Goal: Navigation & Orientation: Find specific page/section

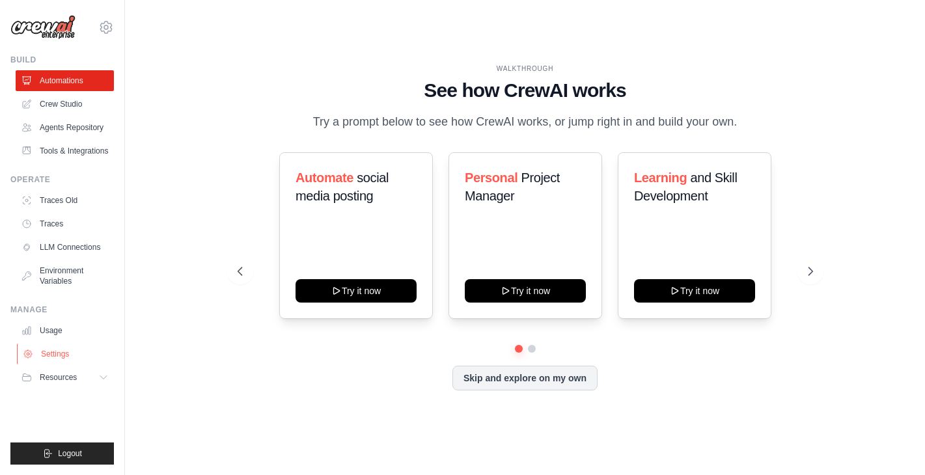
click at [44, 357] on link "Settings" at bounding box center [66, 354] width 98 height 21
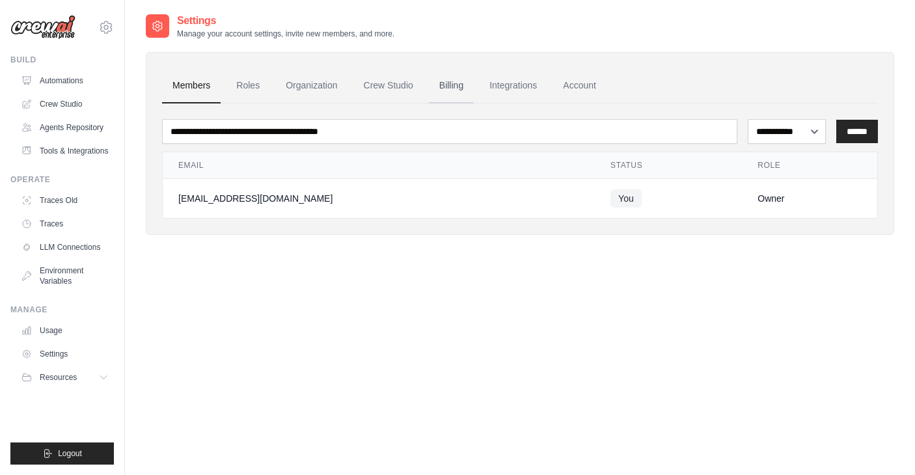
click at [452, 89] on link "Billing" at bounding box center [451, 85] width 45 height 35
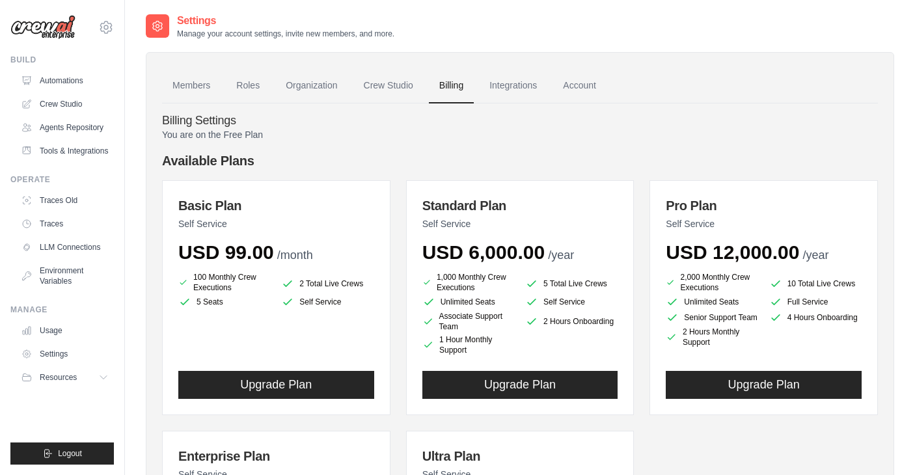
click at [248, 87] on link "Roles" at bounding box center [248, 85] width 44 height 35
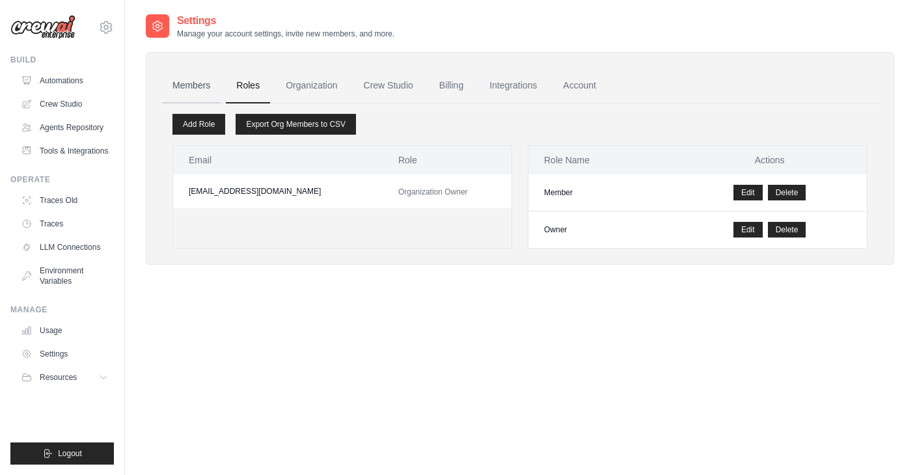
click at [189, 89] on link "Members" at bounding box center [191, 85] width 59 height 35
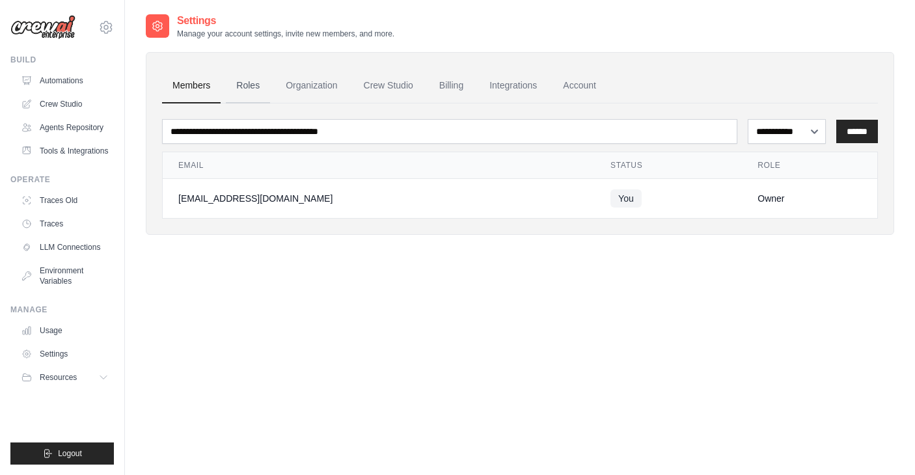
click at [249, 86] on link "Roles" at bounding box center [248, 85] width 44 height 35
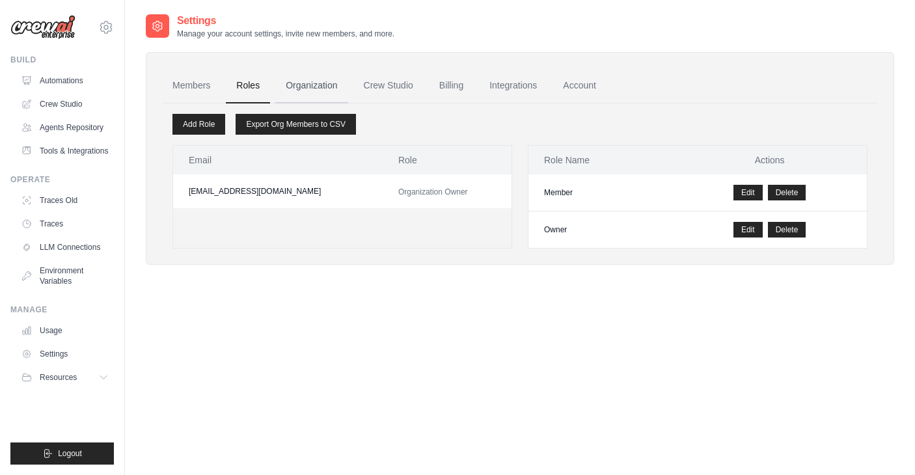
click at [307, 89] on link "Organization" at bounding box center [311, 85] width 72 height 35
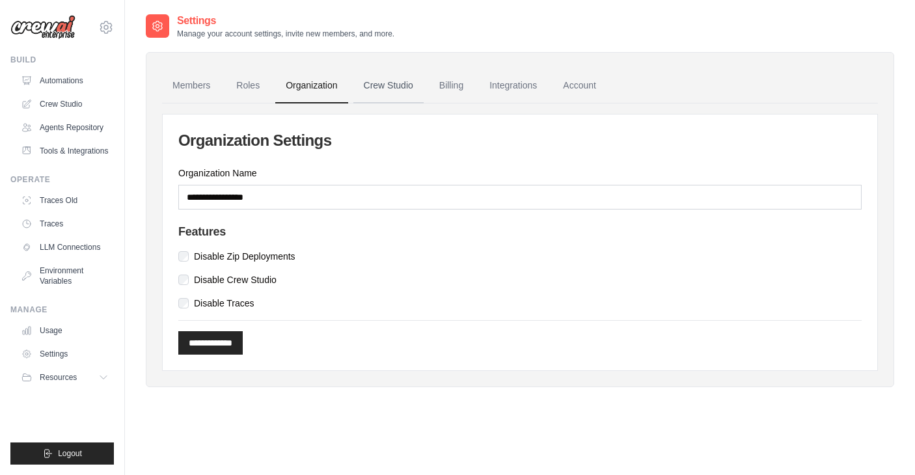
click at [385, 86] on link "Crew Studio" at bounding box center [389, 85] width 70 height 35
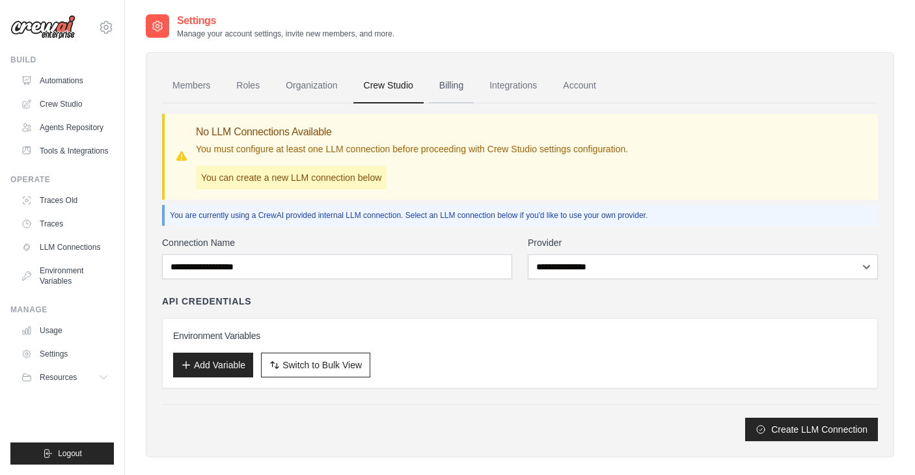
click at [455, 90] on link "Billing" at bounding box center [451, 85] width 45 height 35
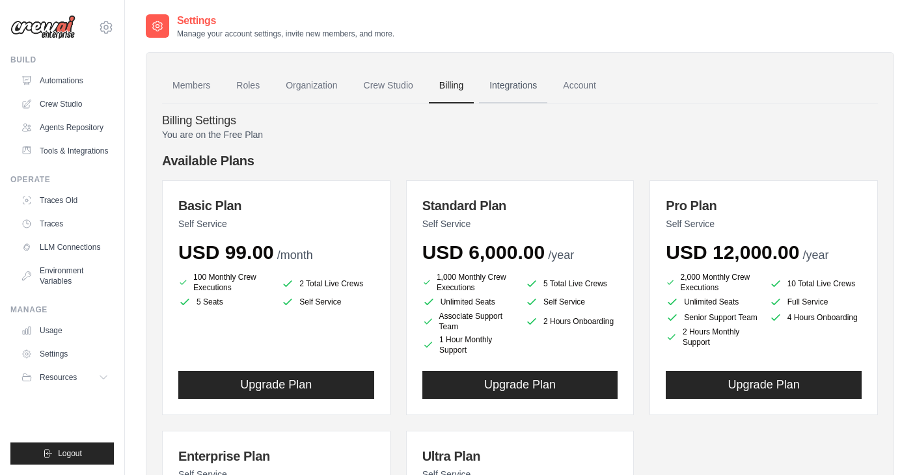
click at [517, 87] on link "Integrations" at bounding box center [513, 85] width 68 height 35
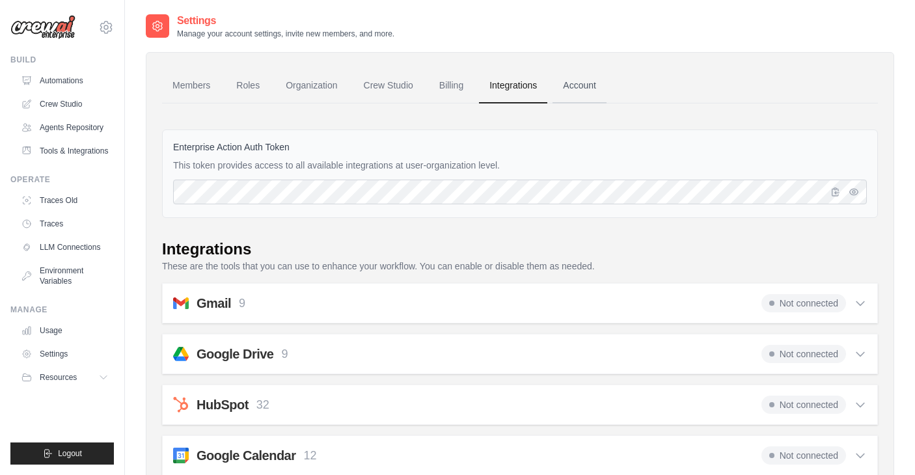
click at [584, 85] on link "Account" at bounding box center [580, 85] width 54 height 35
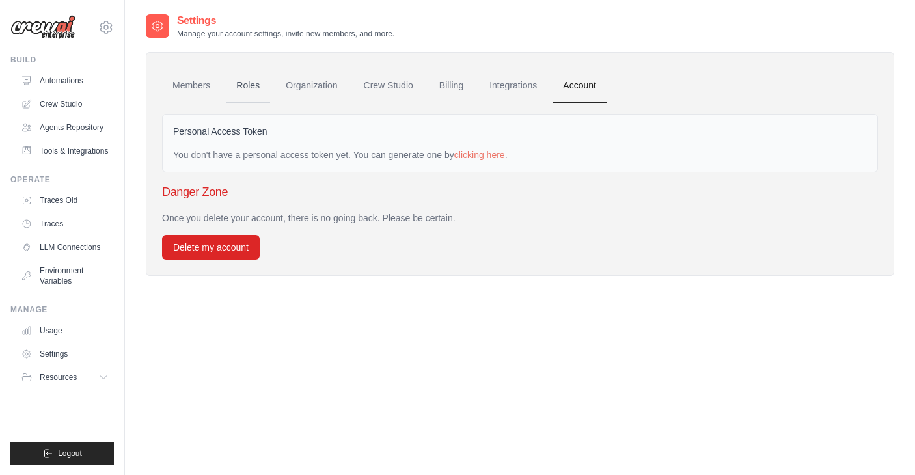
click at [246, 82] on link "Roles" at bounding box center [248, 85] width 44 height 35
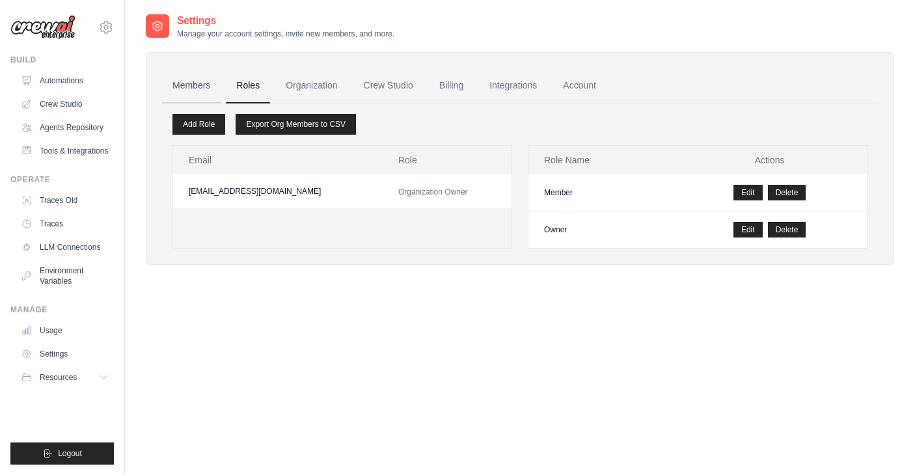
click at [202, 85] on link "Members" at bounding box center [191, 85] width 59 height 35
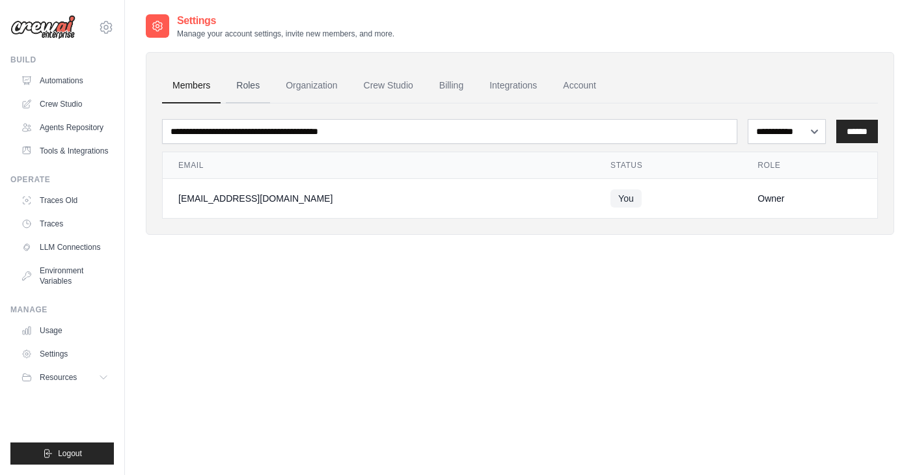
click at [250, 84] on link "Roles" at bounding box center [248, 85] width 44 height 35
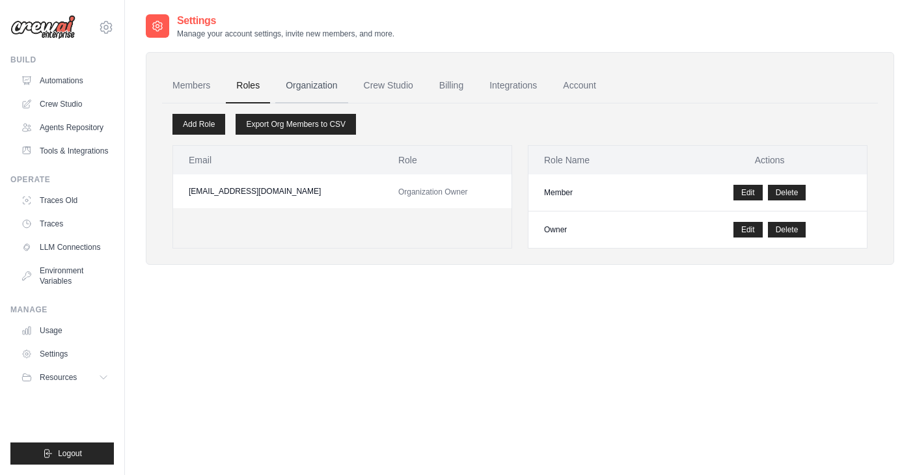
click at [313, 90] on link "Organization" at bounding box center [311, 85] width 72 height 35
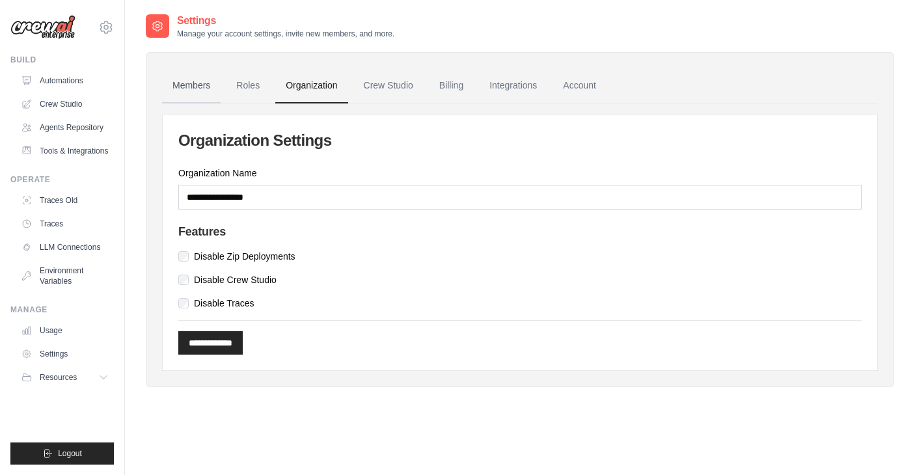
click at [195, 91] on link "Members" at bounding box center [191, 85] width 59 height 35
